Goal: Find specific page/section: Find specific page/section

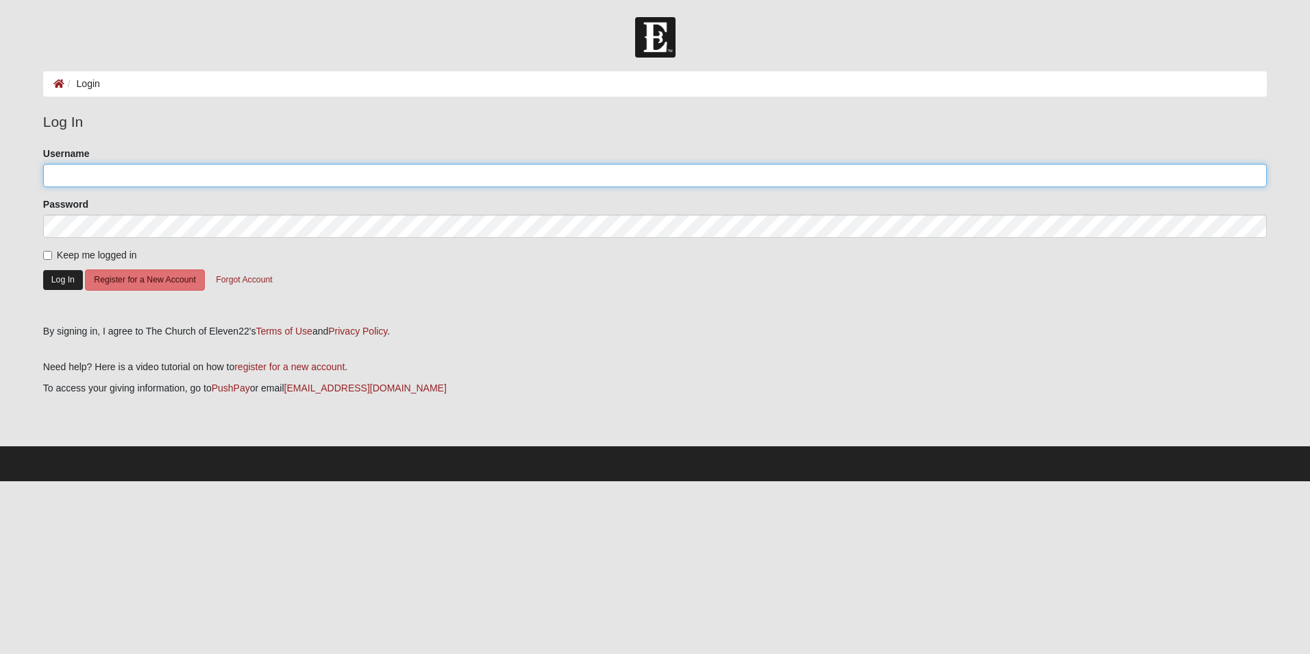
type input "MicheleB509"
click at [66, 279] on button "Log In" at bounding box center [63, 280] width 40 height 20
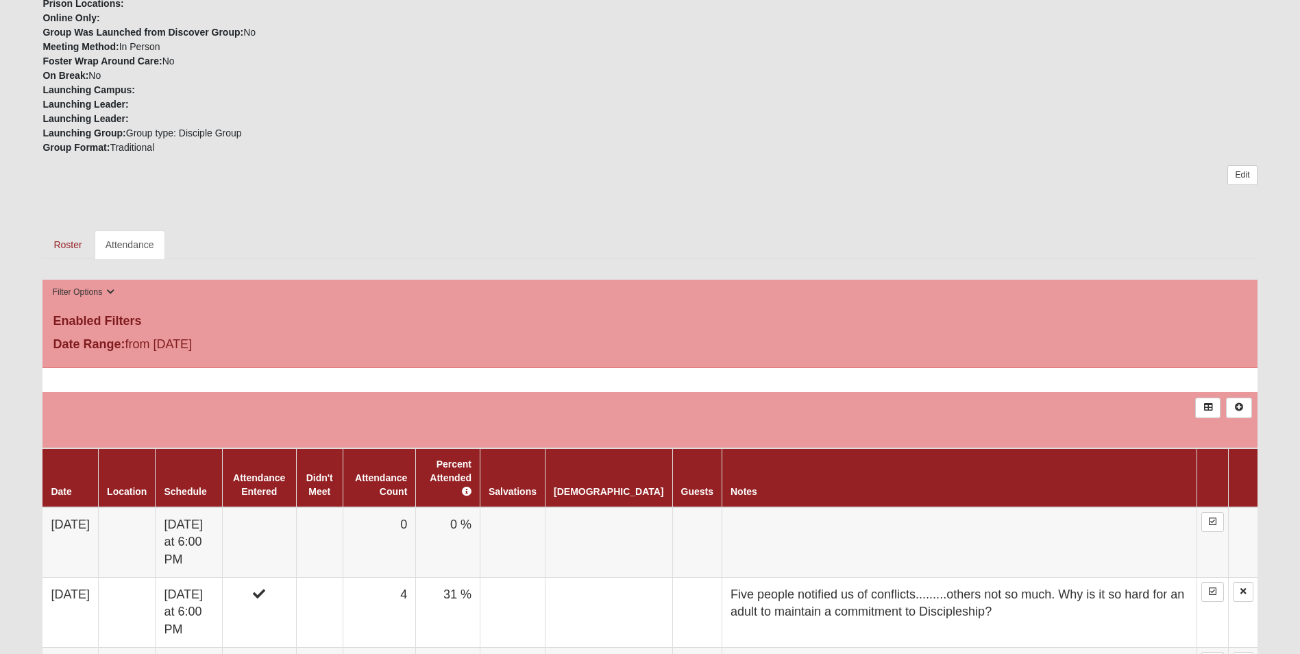
scroll to position [457, 0]
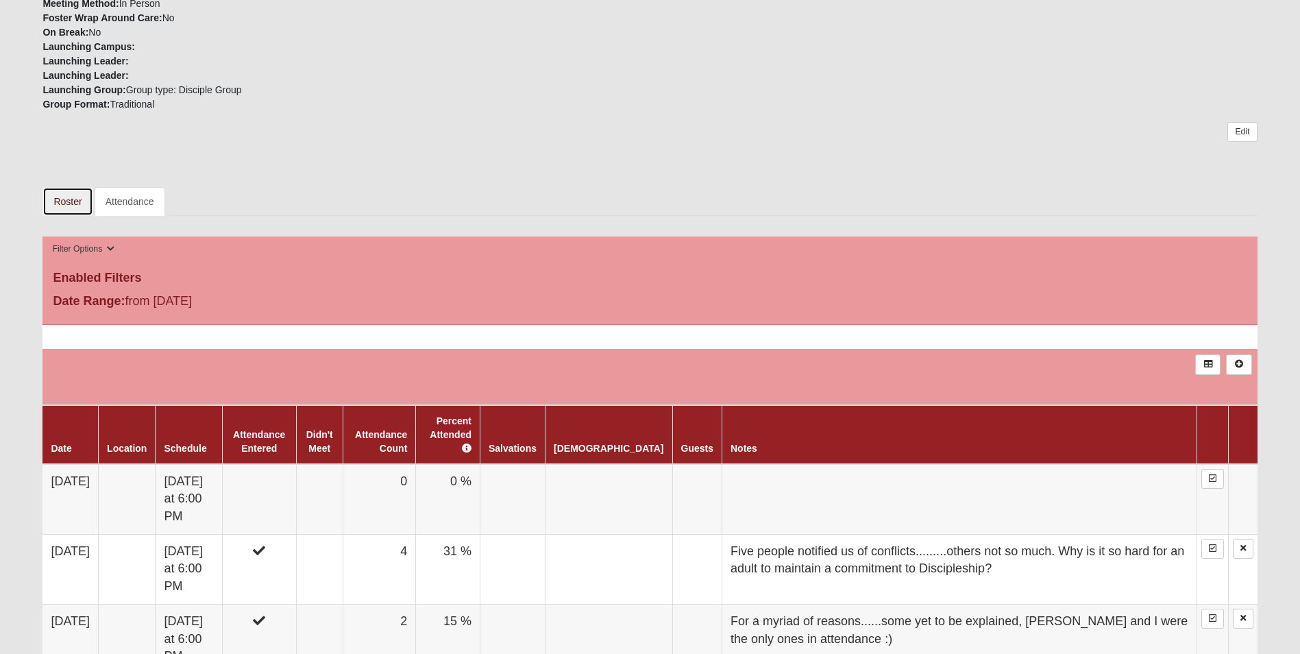
drag, startPoint x: 69, startPoint y: 200, endPoint x: 132, endPoint y: 215, distance: 64.7
click at [69, 200] on link "Roster" at bounding box center [67, 201] width 50 height 29
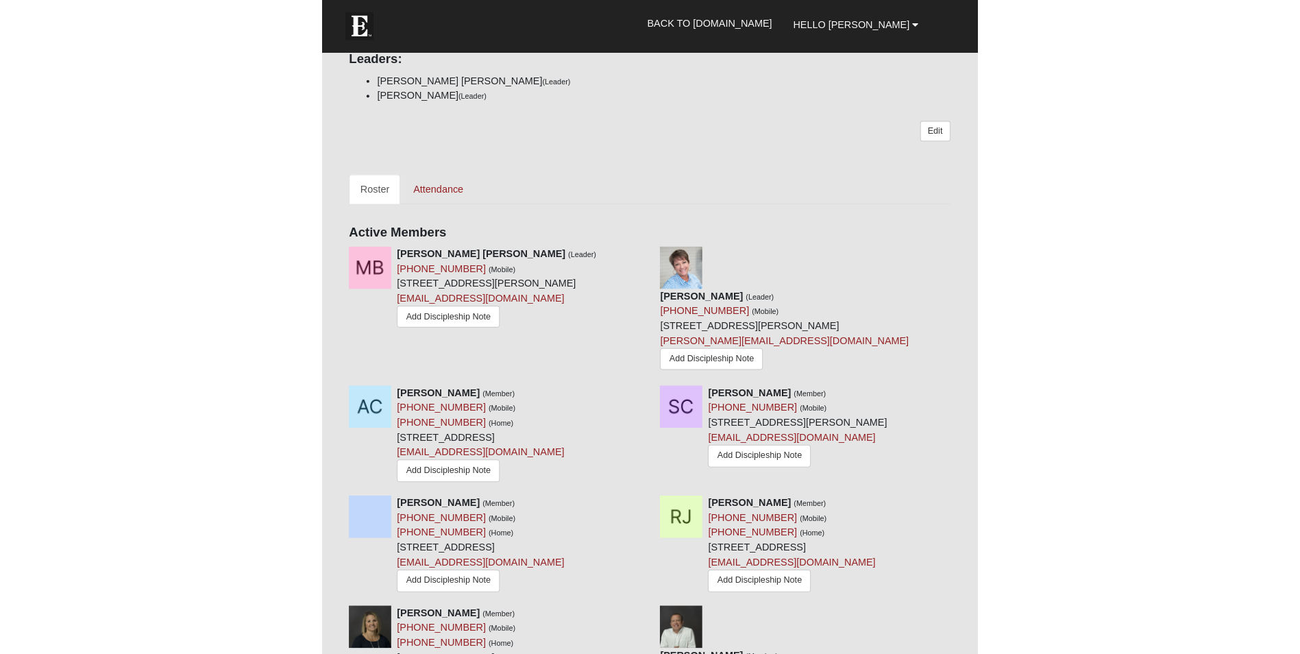
scroll to position [639, 0]
